Goal: Book appointment/travel/reservation

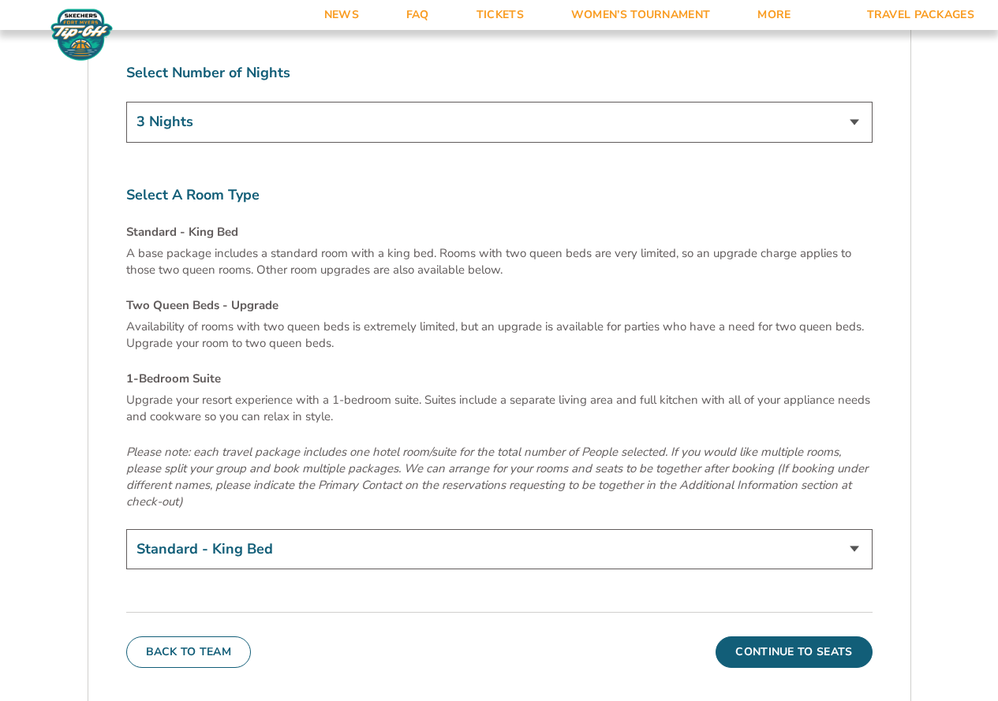
scroll to position [5285, 0]
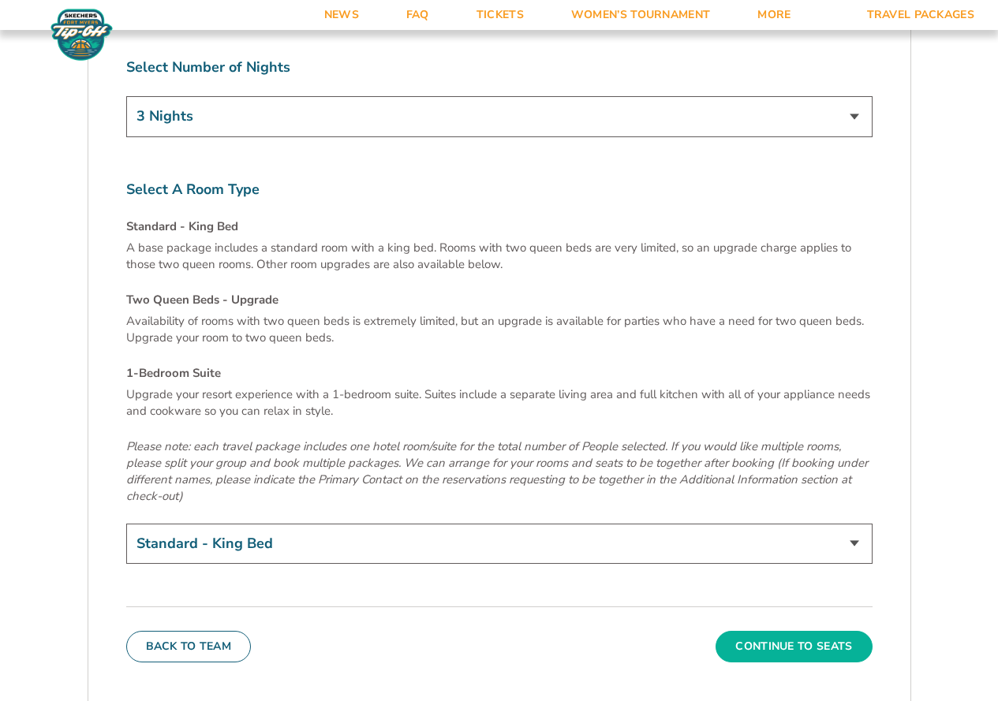
click at [805, 631] on button "Continue To Seats" at bounding box center [793, 647] width 156 height 32
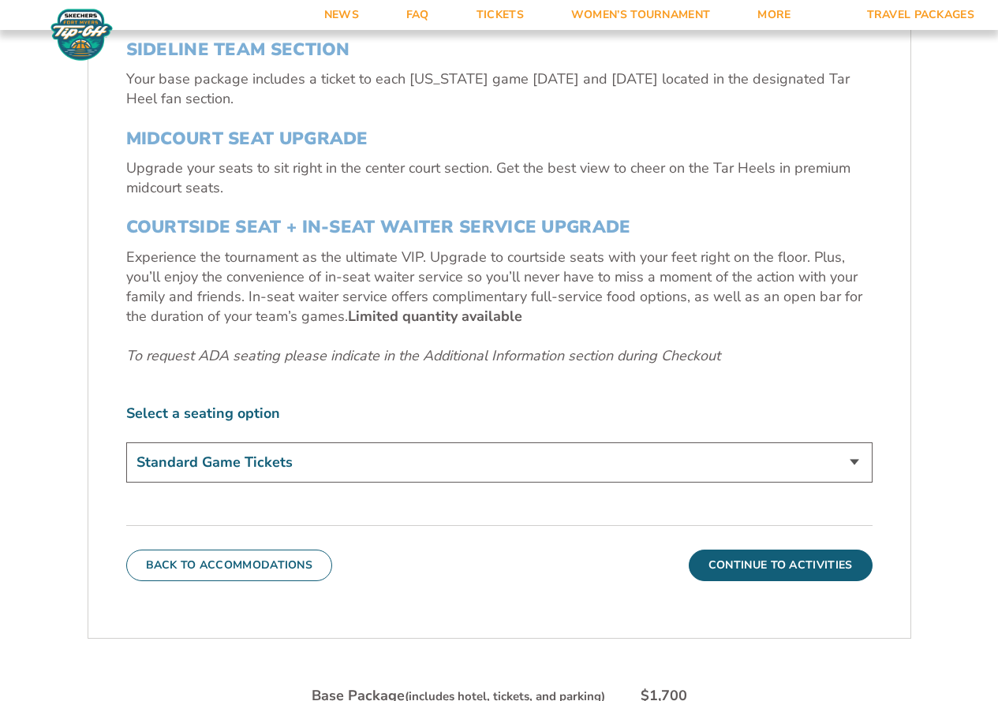
scroll to position [647, 0]
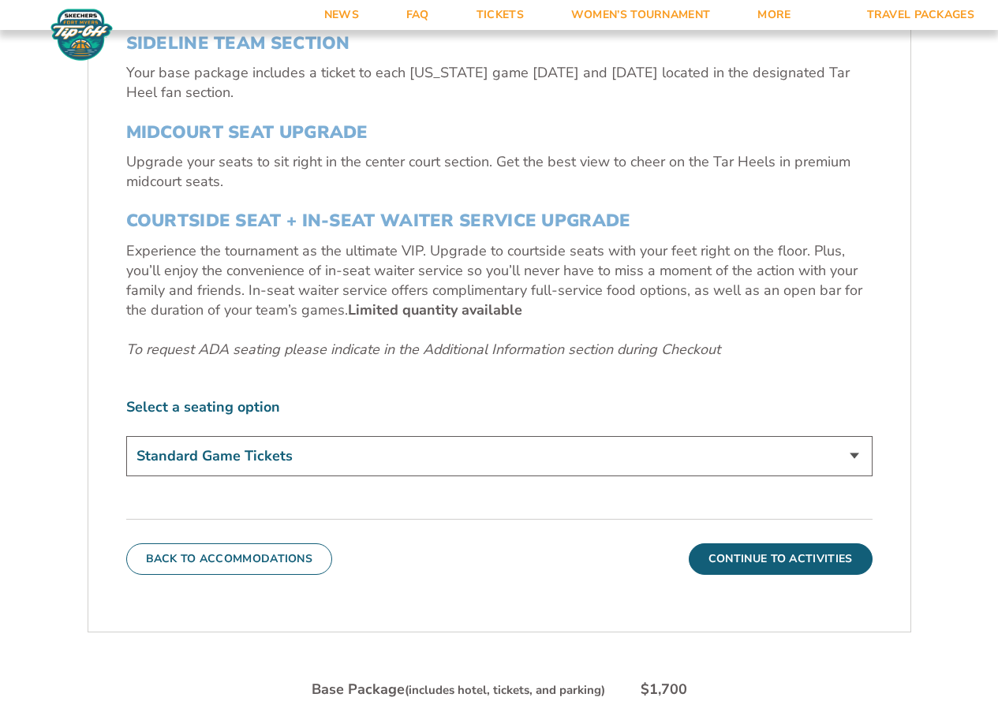
click at [854, 450] on select "Standard Game Tickets Midcourt Seat Upgrade (+$140 per person) Courtside Seat +…" at bounding box center [499, 456] width 746 height 40
click at [126, 436] on select "Standard Game Tickets Midcourt Seat Upgrade (+$140 per person) Courtside Seat +…" at bounding box center [499, 456] width 746 height 40
click at [730, 557] on button "Continue To Activities" at bounding box center [781, 560] width 184 height 32
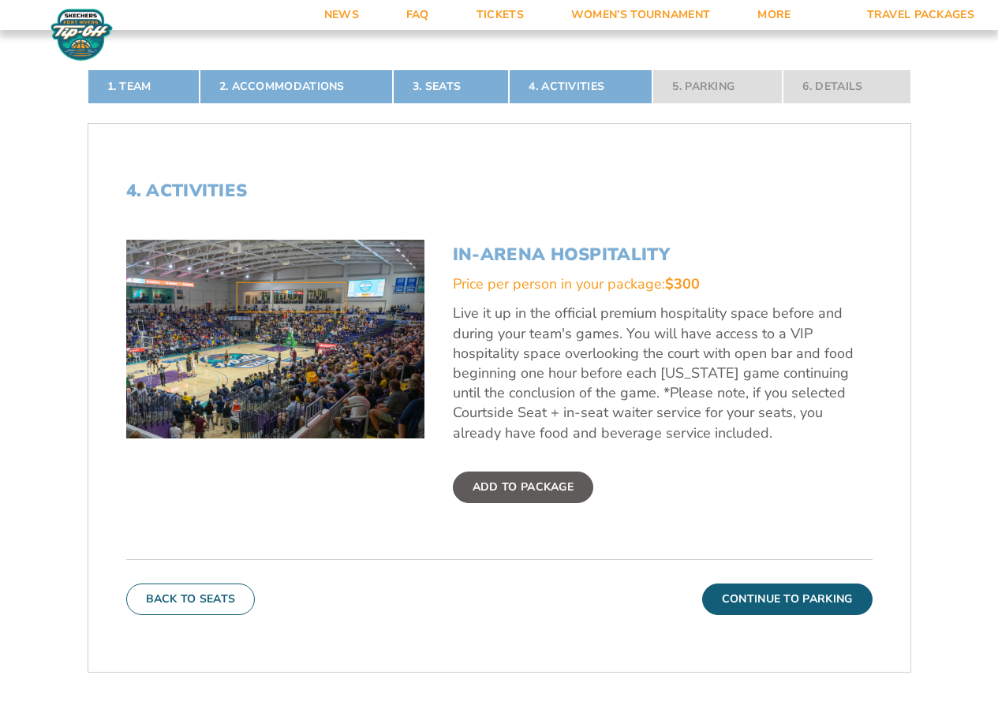
scroll to position [489, 0]
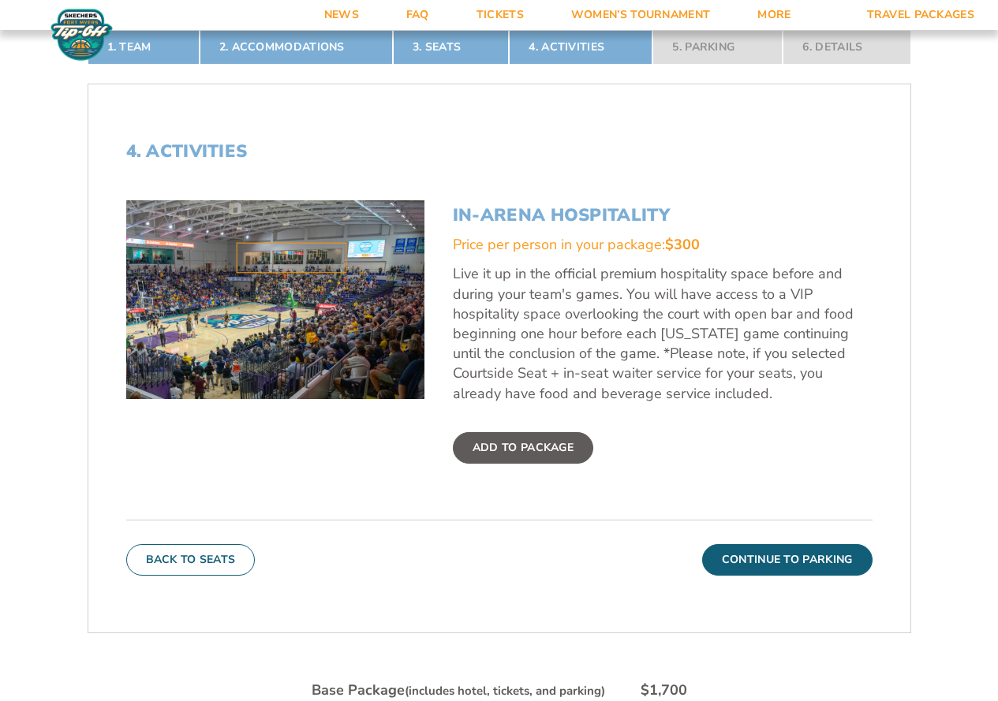
click at [547, 448] on label "Add To Package" at bounding box center [523, 448] width 140 height 32
click at [0, 0] on input "Add To Package" at bounding box center [0, 0] width 0 height 0
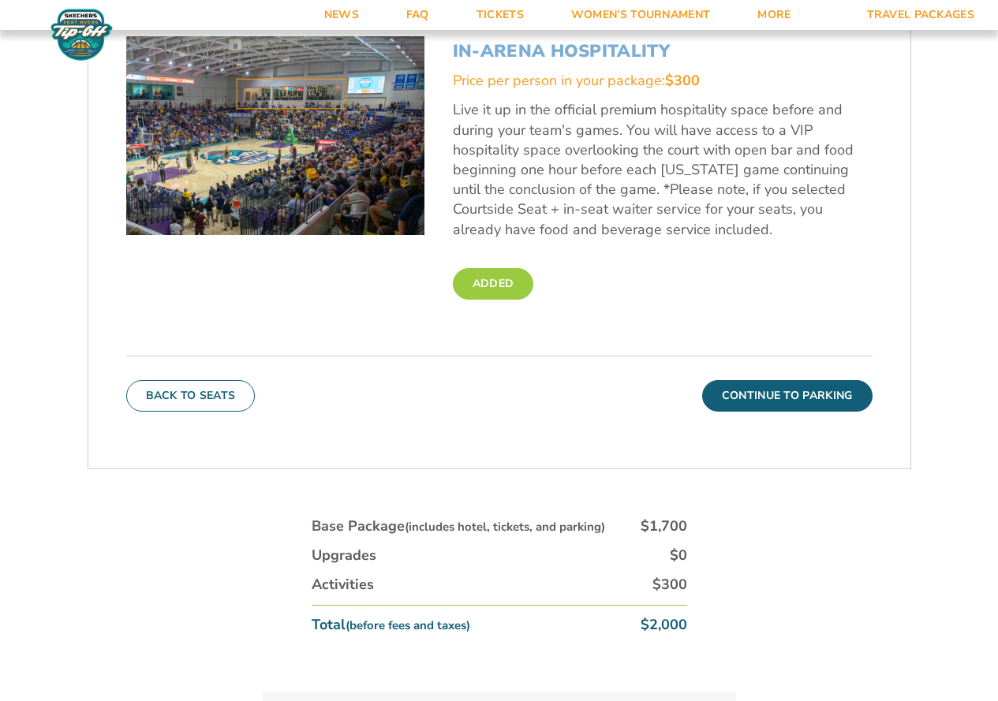
scroll to position [647, 0]
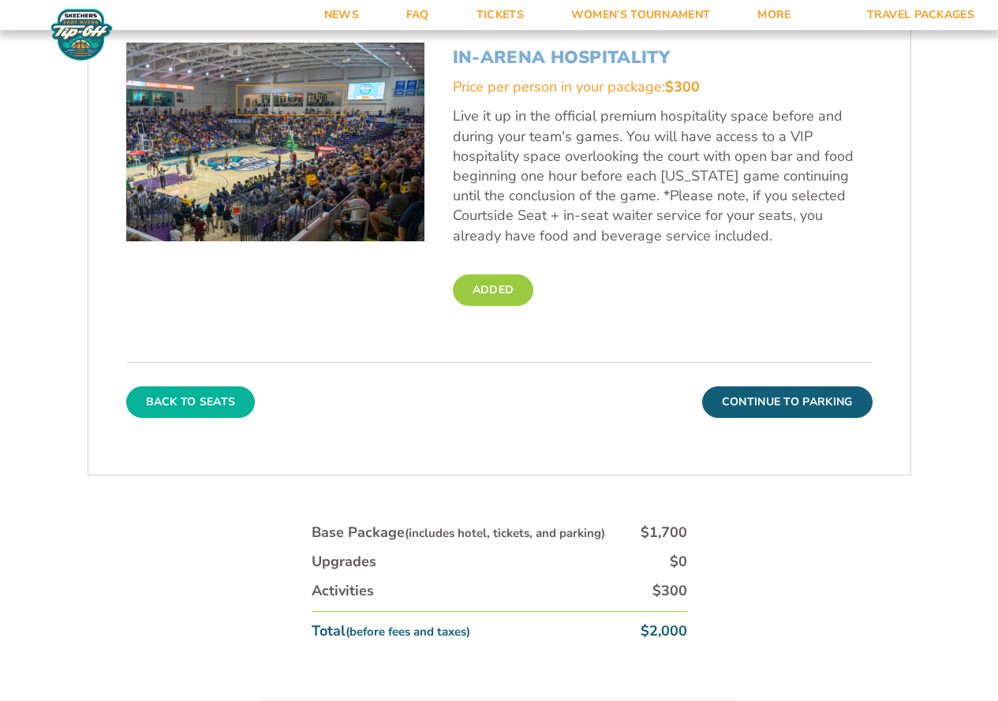
click at [159, 402] on button "Back To Seats" at bounding box center [190, 403] width 129 height 32
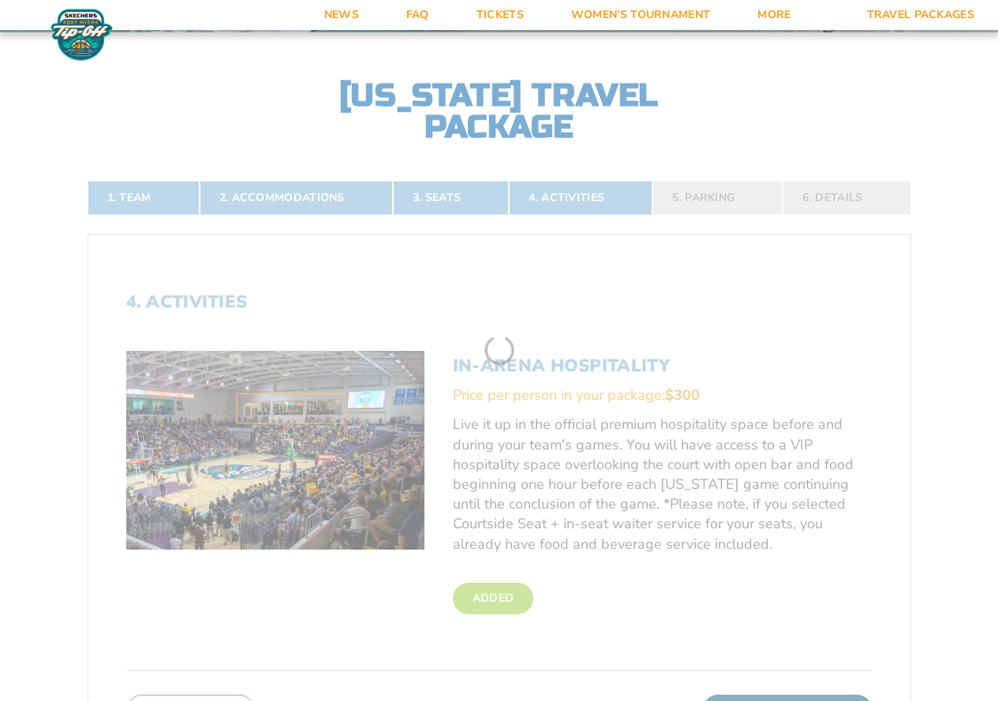
scroll to position [331, 0]
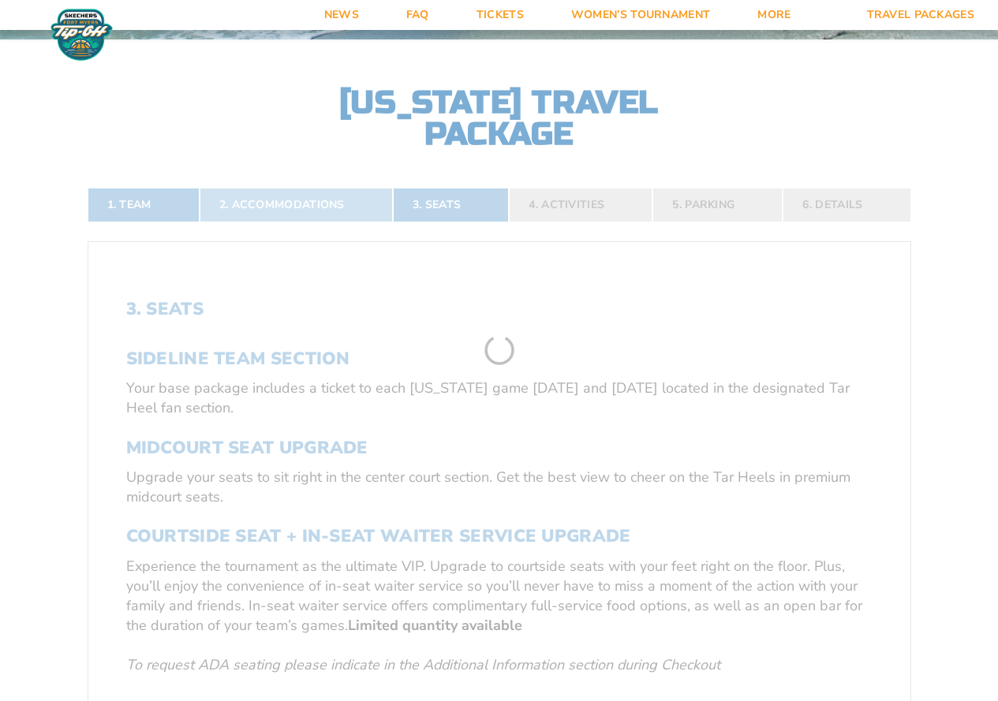
click at [287, 199] on link "2. Accommodations" at bounding box center [296, 205] width 193 height 35
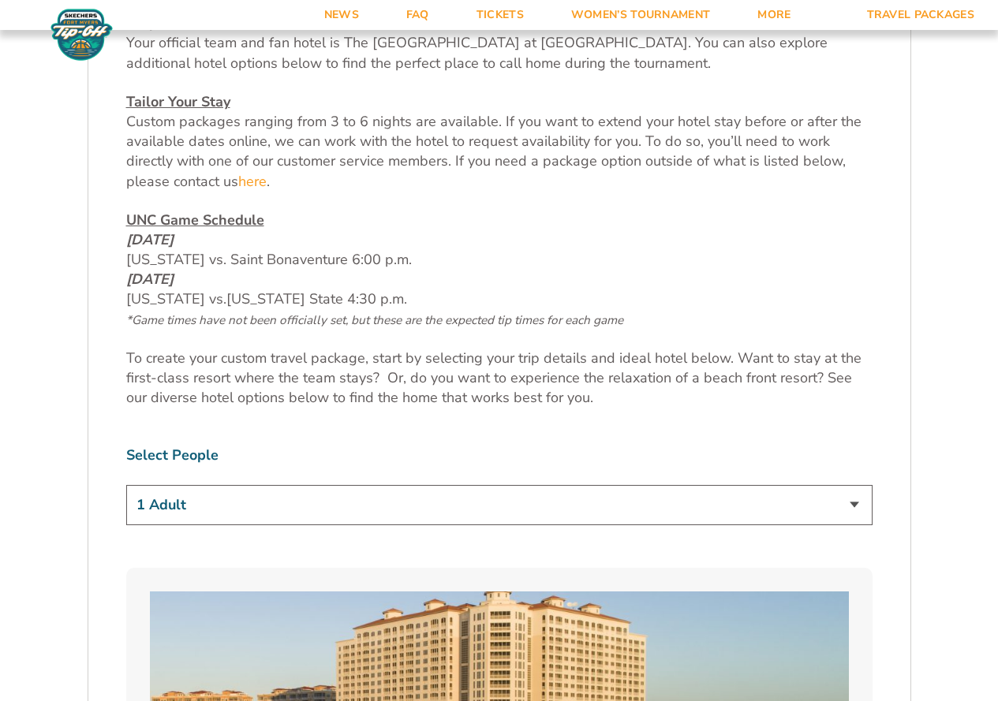
scroll to position [726, 0]
click at [540, 495] on select "1 Adult 2 Adults 3 Adults 4 Adults 2 Adults + 1 Child 2 Adults + 2 Children 2 A…" at bounding box center [499, 504] width 746 height 40
click at [618, 216] on p "UNC Game Schedule [DATE] [US_STATE] vs. Saint Bonaventure 6:00 p.m. [DATE] [US_…" at bounding box center [499, 269] width 746 height 119
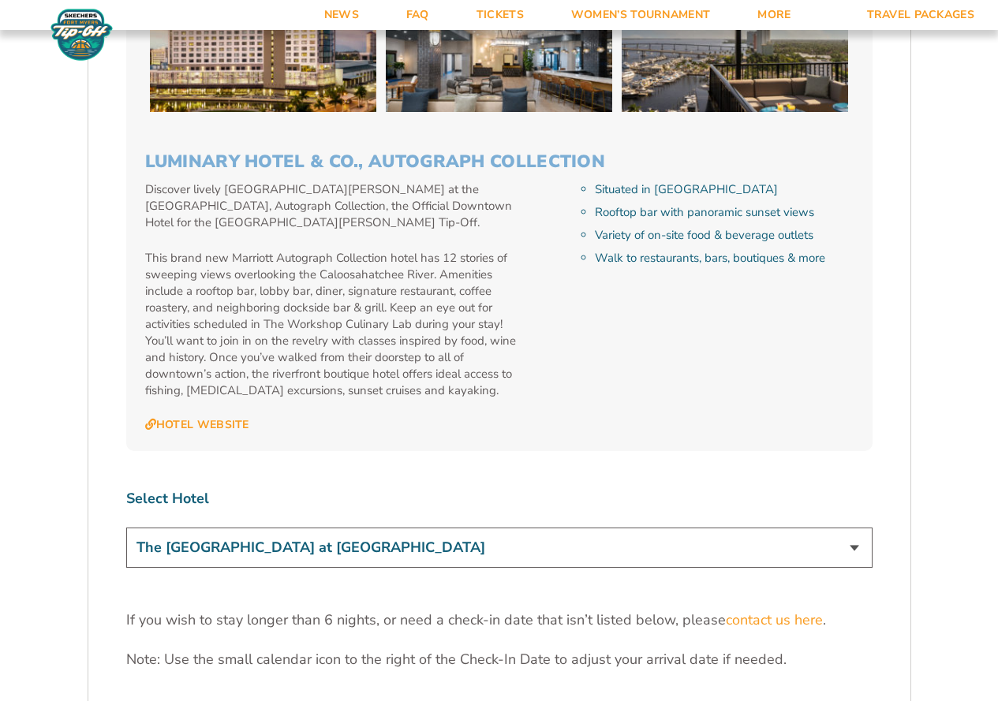
scroll to position [4828, 0]
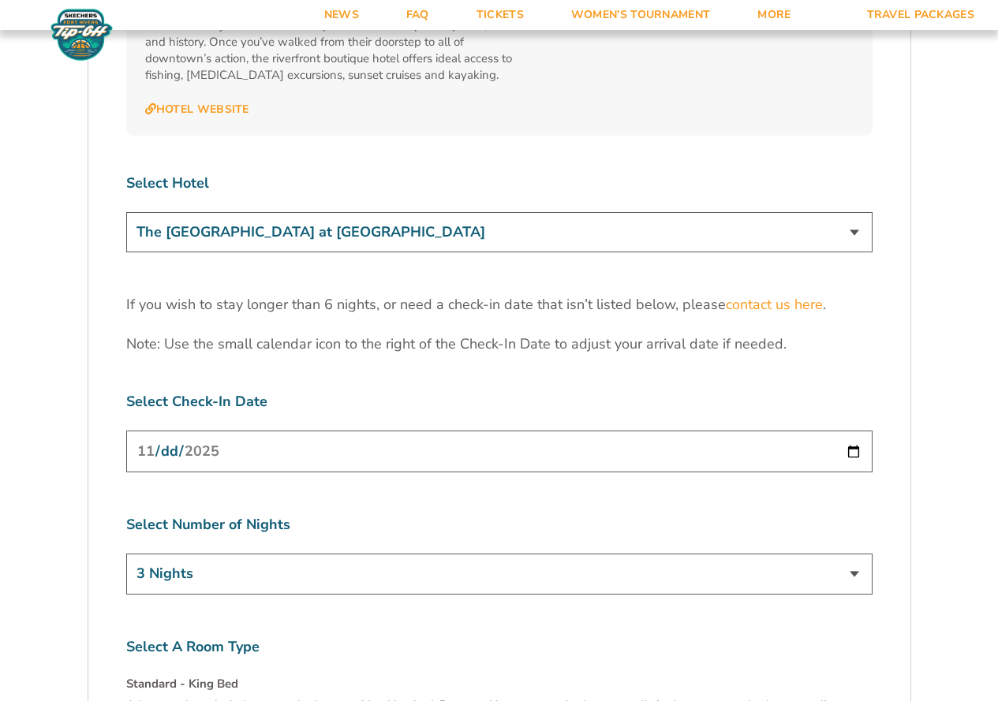
click at [857, 212] on select "The [GEOGRAPHIC_DATA] at [GEOGRAPHIC_DATA] [GEOGRAPHIC_DATA] [GEOGRAPHIC_DATA],…" at bounding box center [499, 232] width 746 height 40
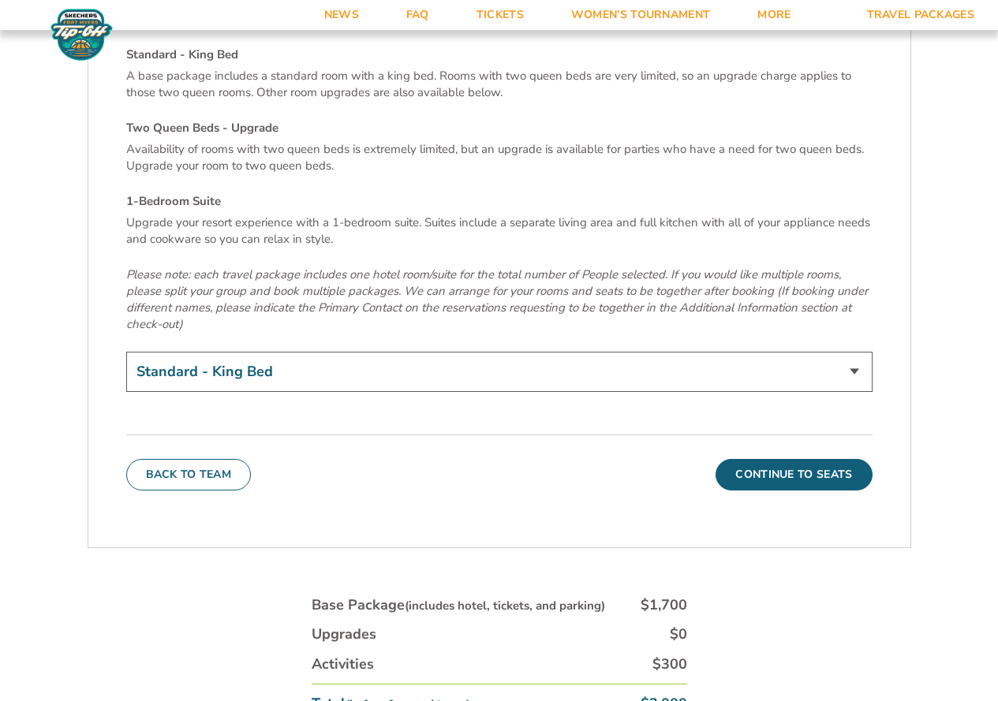
scroll to position [5459, 0]
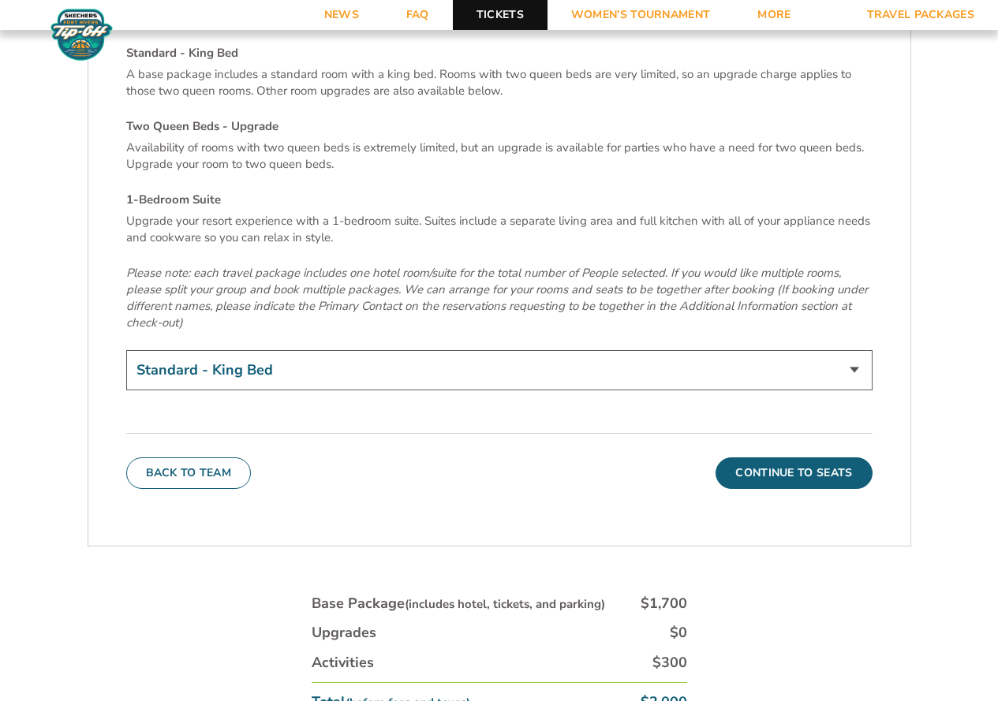
click at [506, 24] on link "Tickets" at bounding box center [500, 15] width 95 height 30
